Goal: Go to known website: Access a specific website the user already knows

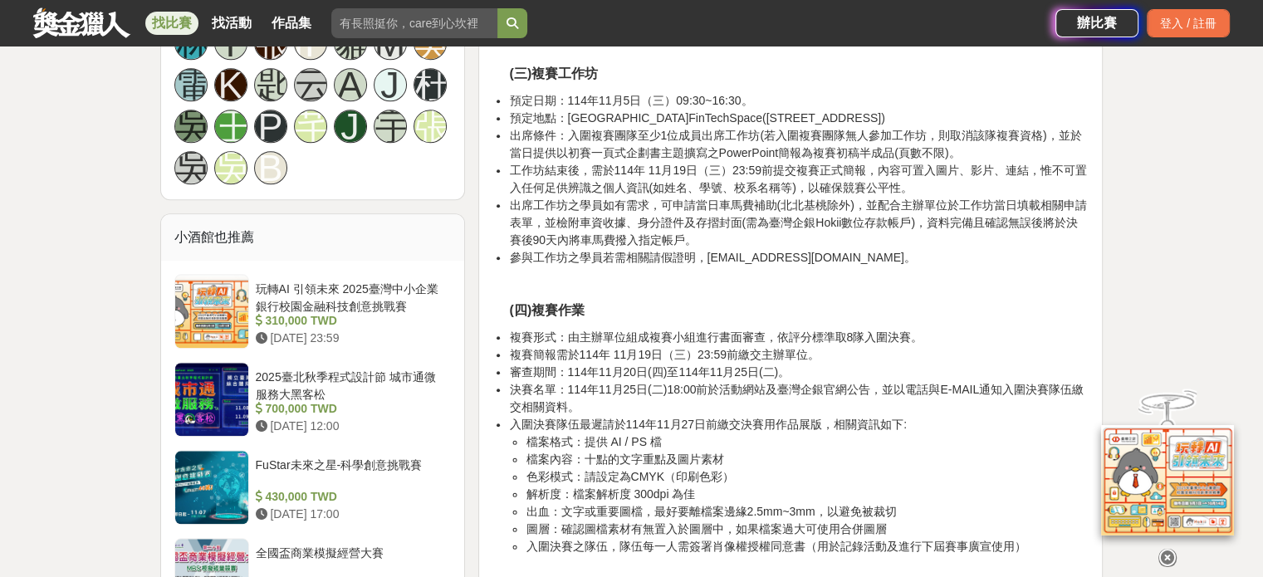
scroll to position [1827, 0]
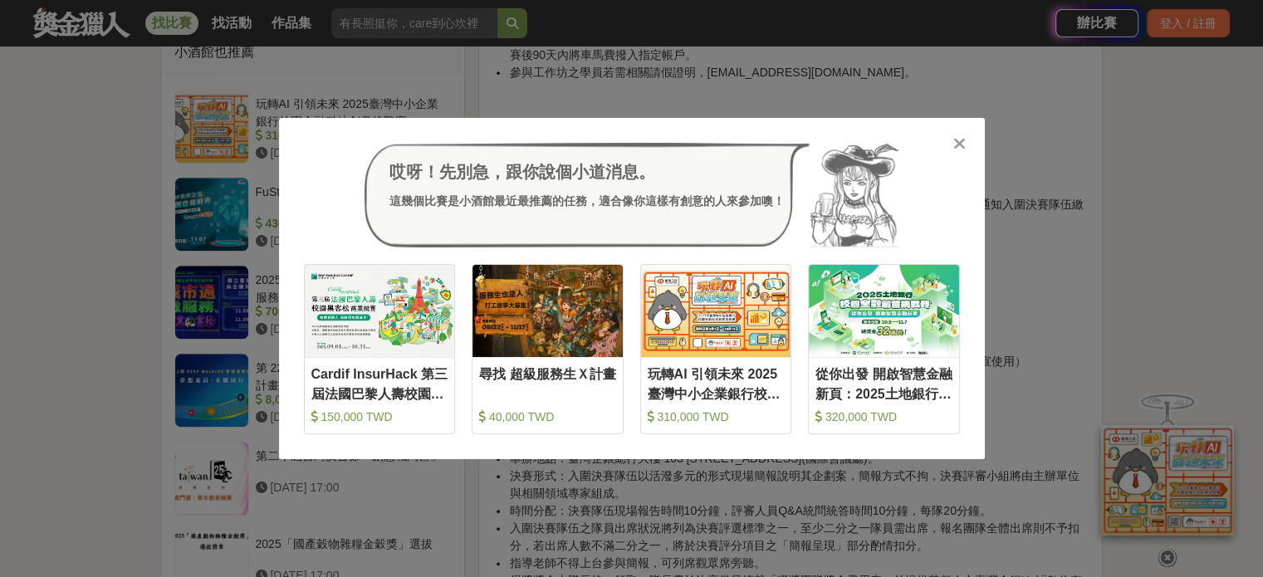
click at [961, 146] on icon at bounding box center [960, 143] width 12 height 17
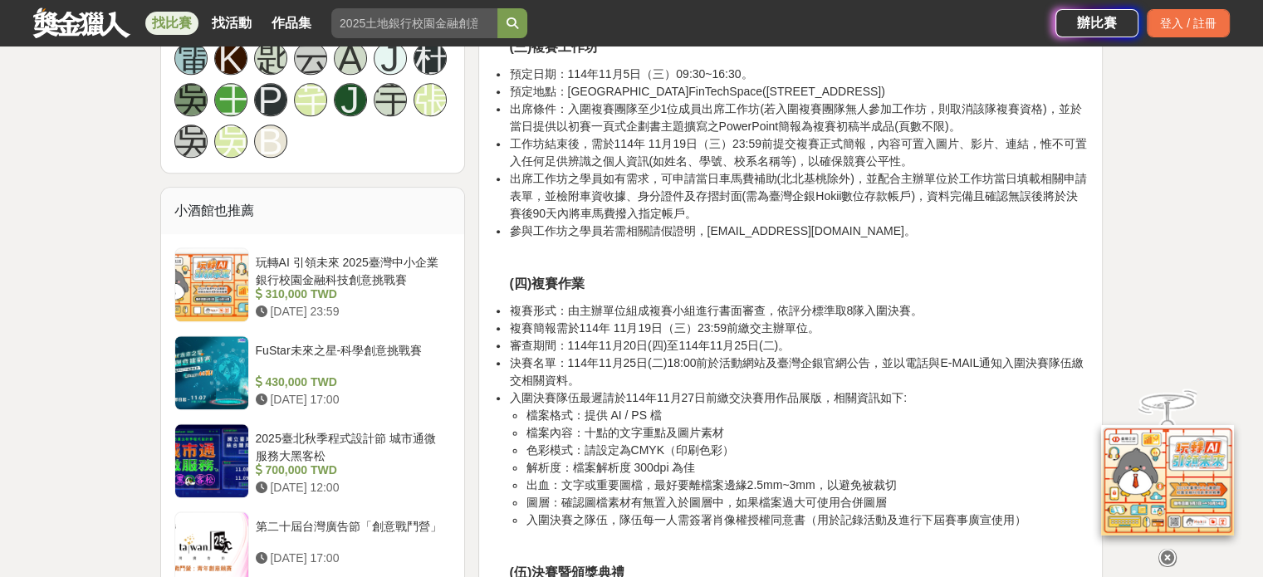
scroll to position [1412, 0]
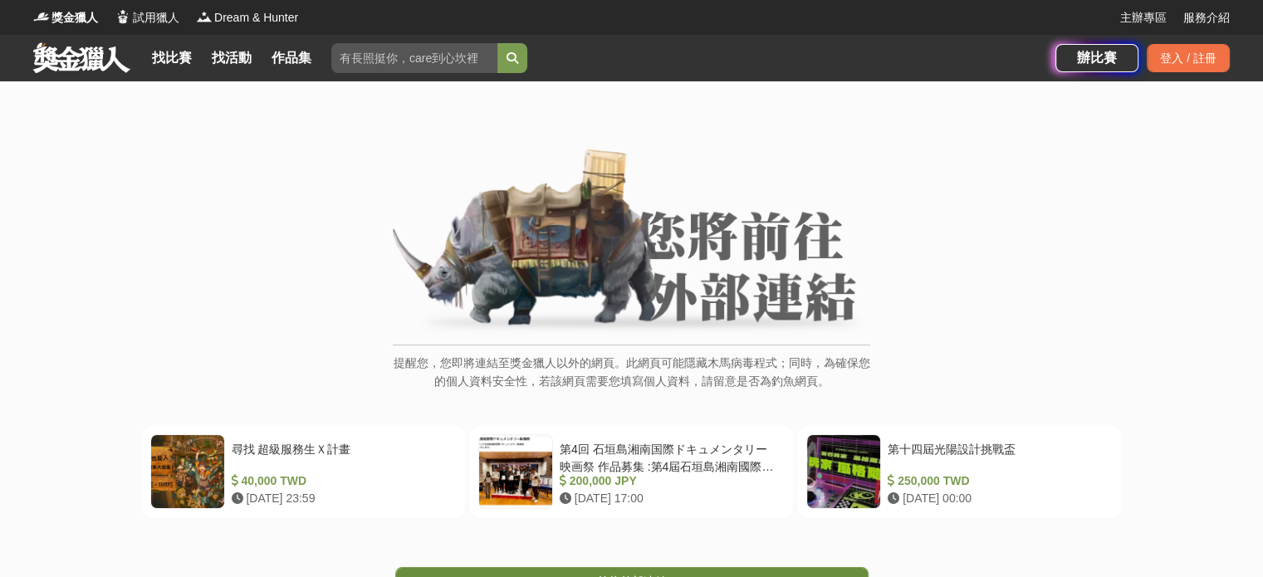
click at [645, 575] on span "前往外部連結" at bounding box center [632, 581] width 70 height 13
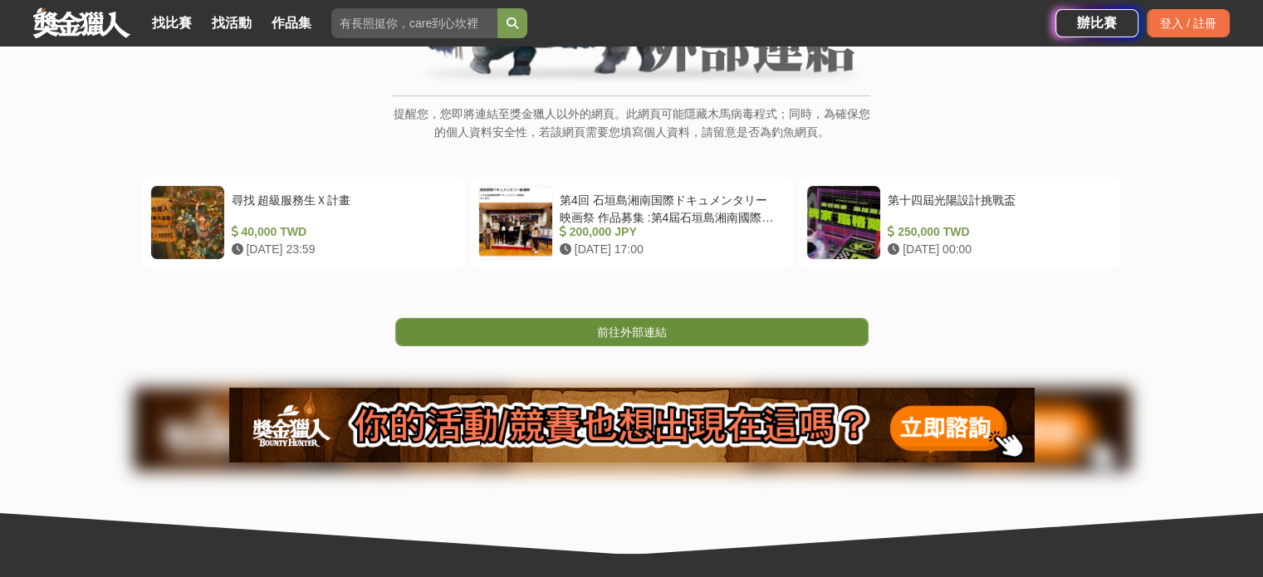
click at [625, 330] on span "前往外部連結" at bounding box center [632, 332] width 70 height 13
click at [640, 331] on span "前往外部連結" at bounding box center [632, 332] width 70 height 13
